Goal: Task Accomplishment & Management: Manage account settings

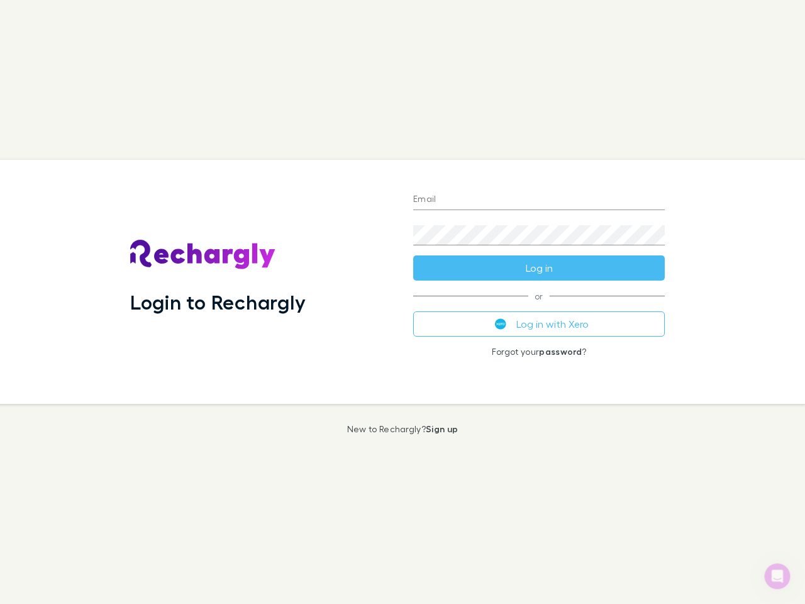
click at [403, 302] on div "Login to Rechargly" at bounding box center [261, 282] width 283 height 244
click at [539, 200] on input "Email" at bounding box center [539, 200] width 252 height 20
click at [539, 268] on button "Log in" at bounding box center [539, 267] width 252 height 25
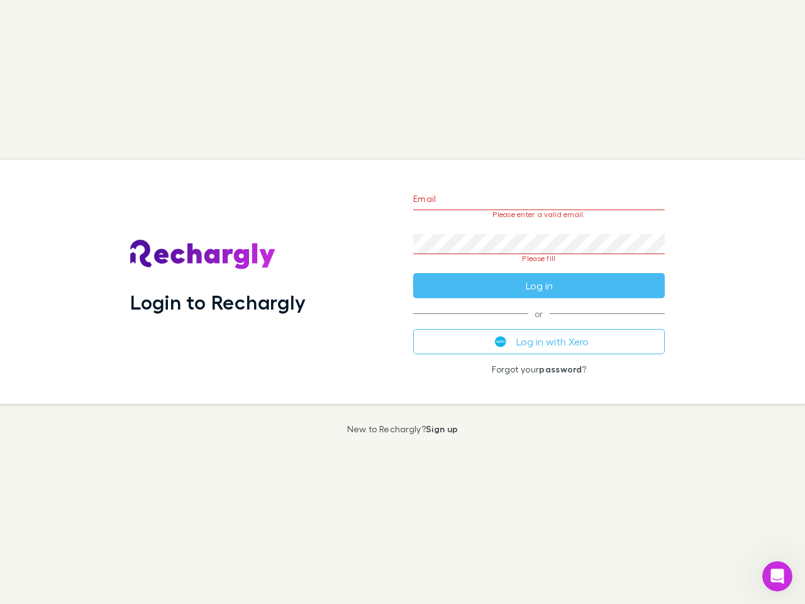
click at [539, 324] on div "Email Please enter a valid email. Password Please fill Log in or Log in with Xe…" at bounding box center [539, 282] width 272 height 244
click at [778, 576] on icon "Open Intercom Messenger" at bounding box center [778, 576] width 21 height 21
